Goal: Find specific page/section: Find specific page/section

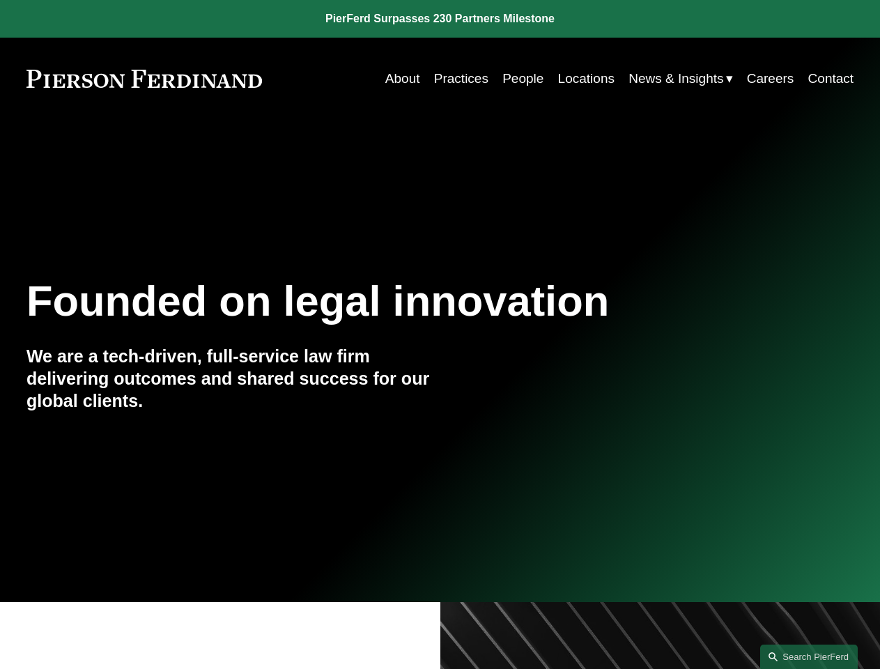
click at [809, 656] on link "Search this site" at bounding box center [809, 656] width 98 height 24
